Goal: Information Seeking & Learning: Understand process/instructions

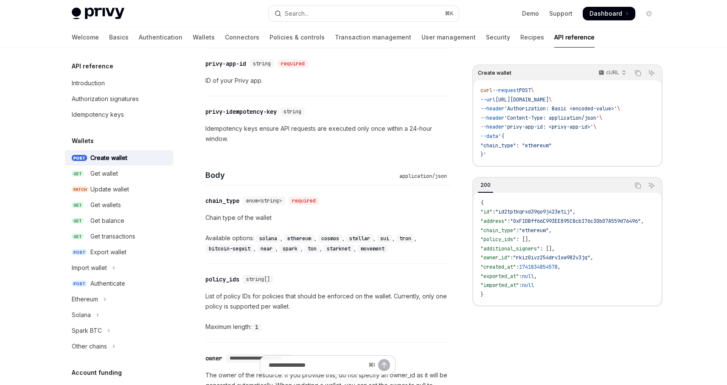
scroll to position [314, 0]
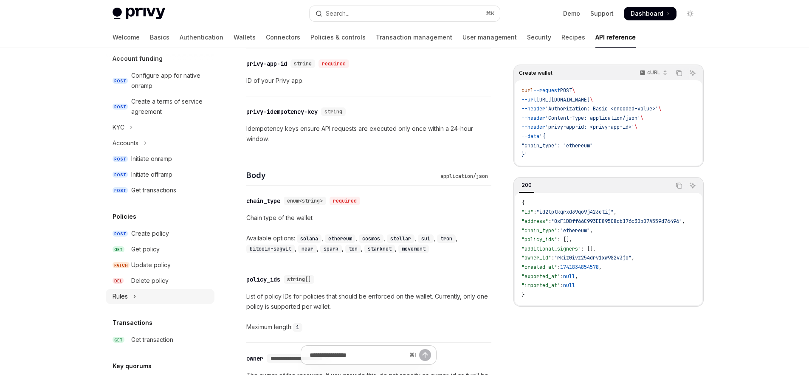
click at [135, 297] on icon "Toggle Rules section" at bounding box center [134, 296] width 1 height 3
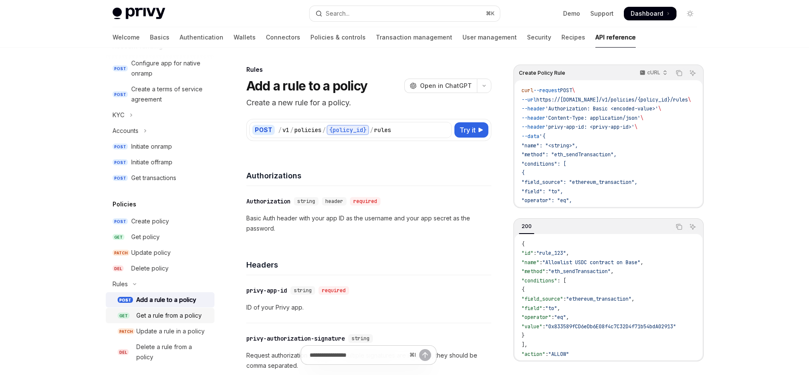
scroll to position [333, 0]
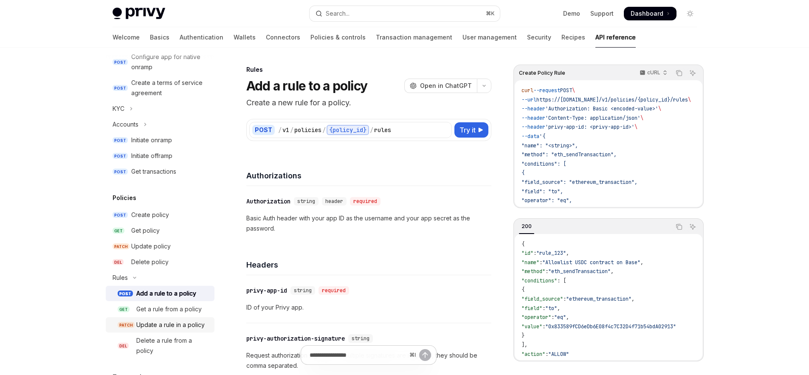
click at [178, 328] on div "Update a rule in a policy" at bounding box center [170, 325] width 68 height 10
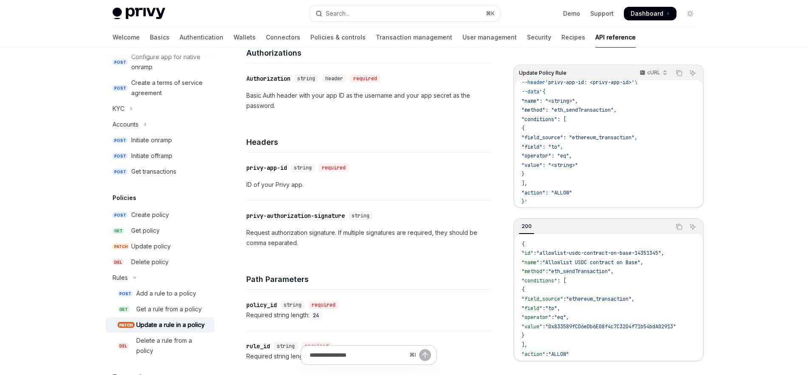
scroll to position [48, 0]
click at [161, 250] on div "Update policy" at bounding box center [150, 246] width 39 height 10
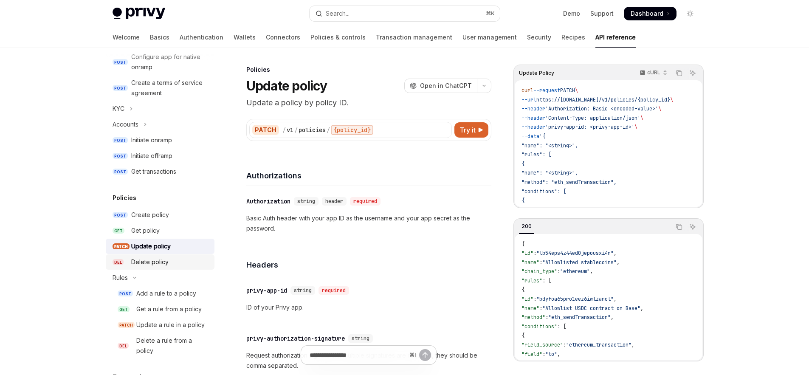
click at [170, 260] on div "Delete policy" at bounding box center [170, 262] width 78 height 10
type textarea "*"
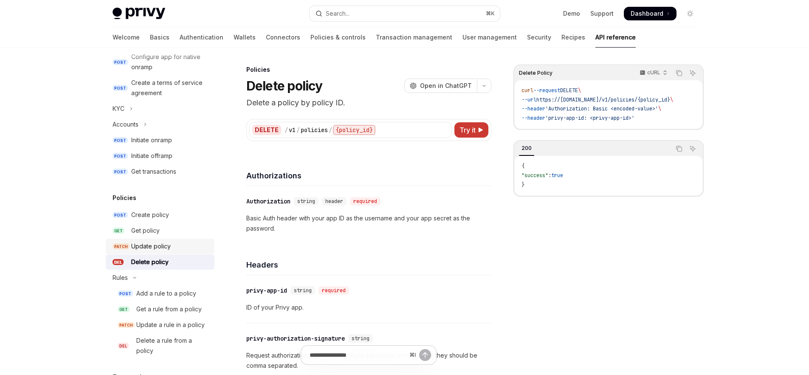
click at [167, 246] on div "Update policy" at bounding box center [150, 246] width 39 height 10
